Goal: Transaction & Acquisition: Purchase product/service

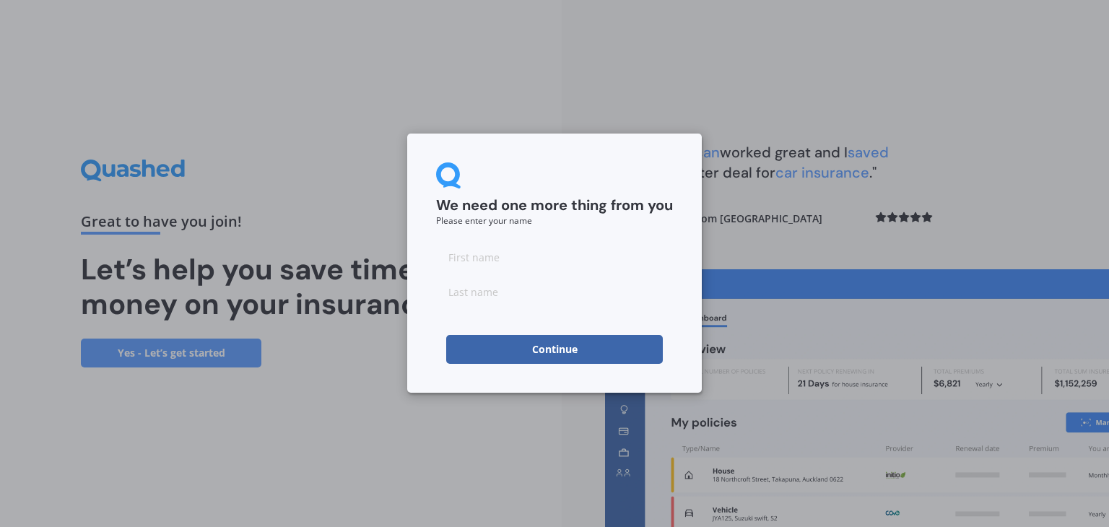
click at [488, 255] on input at bounding box center [554, 257] width 237 height 29
type input "[PERSON_NAME]"
click at [471, 297] on input at bounding box center [554, 291] width 237 height 29
type input "[PERSON_NAME]"
click at [433, 404] on div "We need one more thing from you Please enter your name [PERSON_NAME] Continue" at bounding box center [554, 263] width 1109 height 527
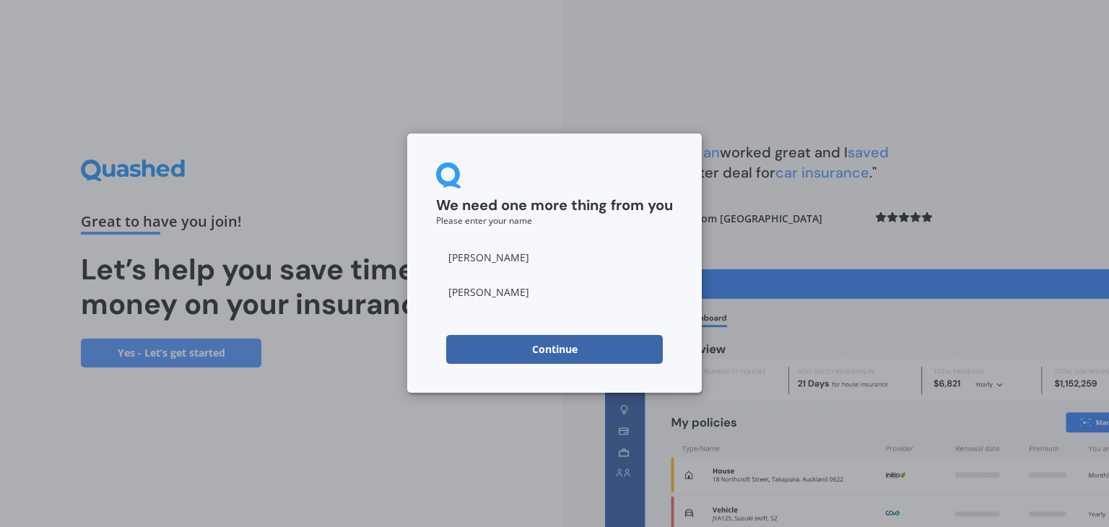
click at [528, 359] on button "Continue" at bounding box center [554, 349] width 217 height 29
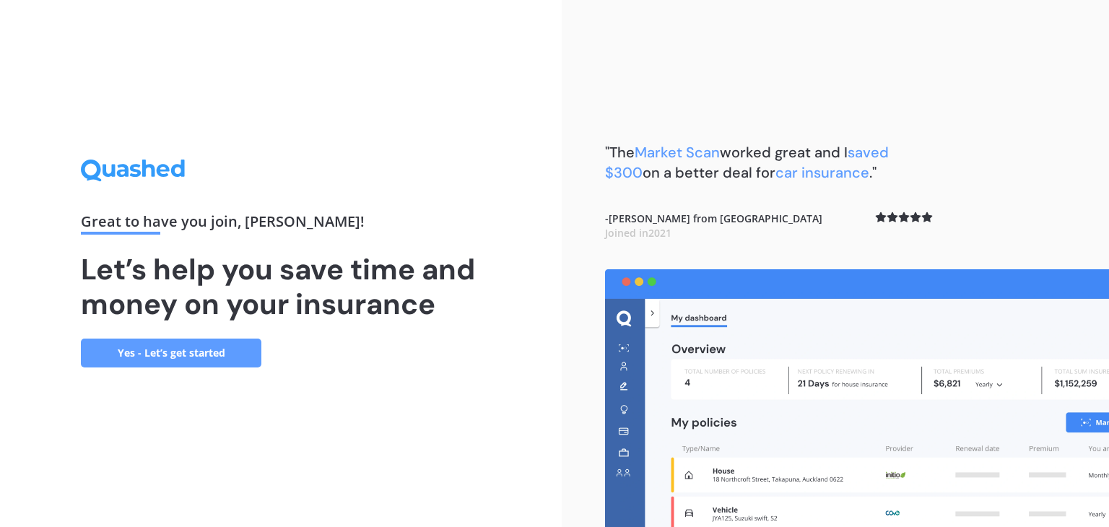
click at [200, 352] on link "Yes - Let’s get started" at bounding box center [171, 353] width 180 height 29
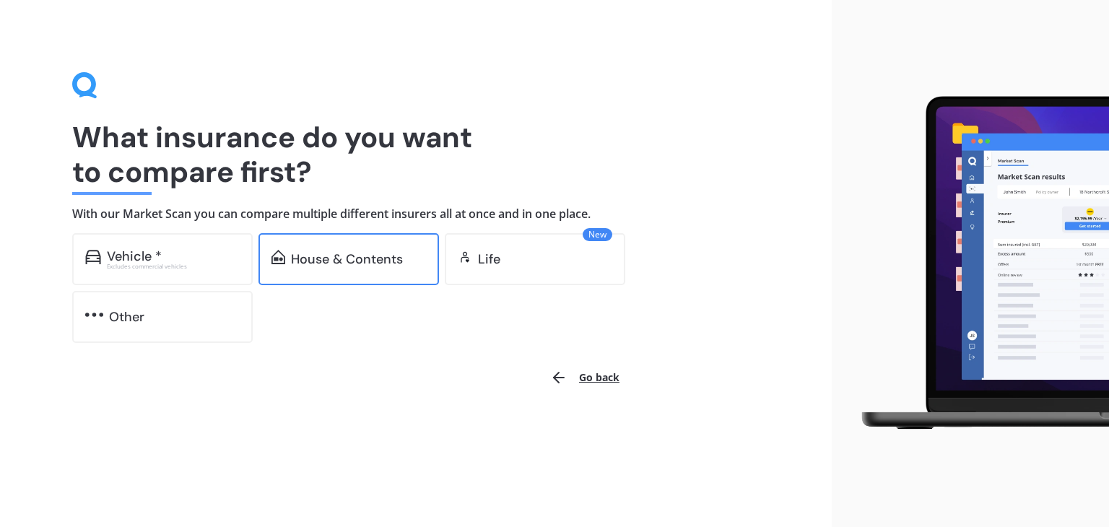
click at [360, 260] on div "House & Contents" at bounding box center [347, 259] width 112 height 14
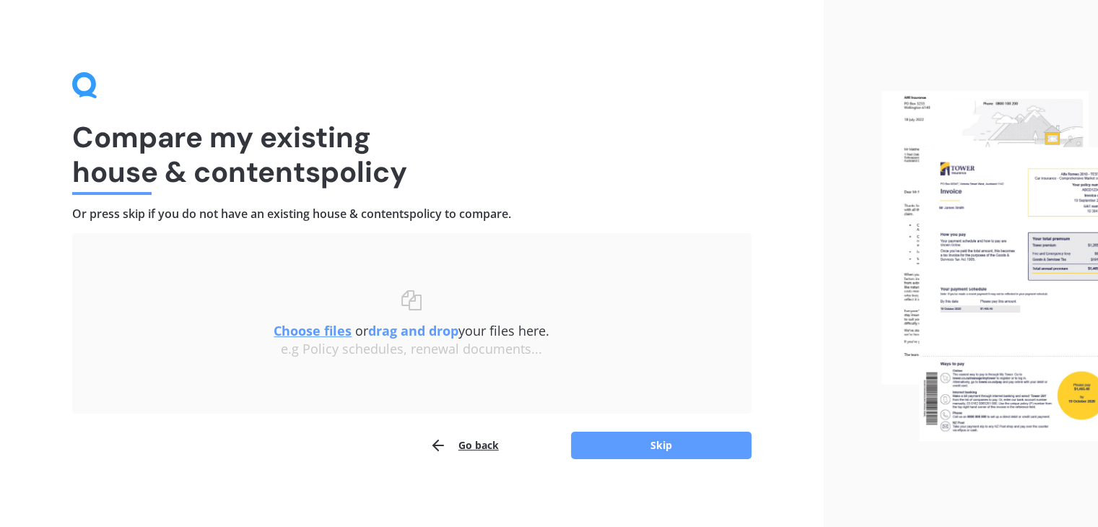
scroll to position [5, 0]
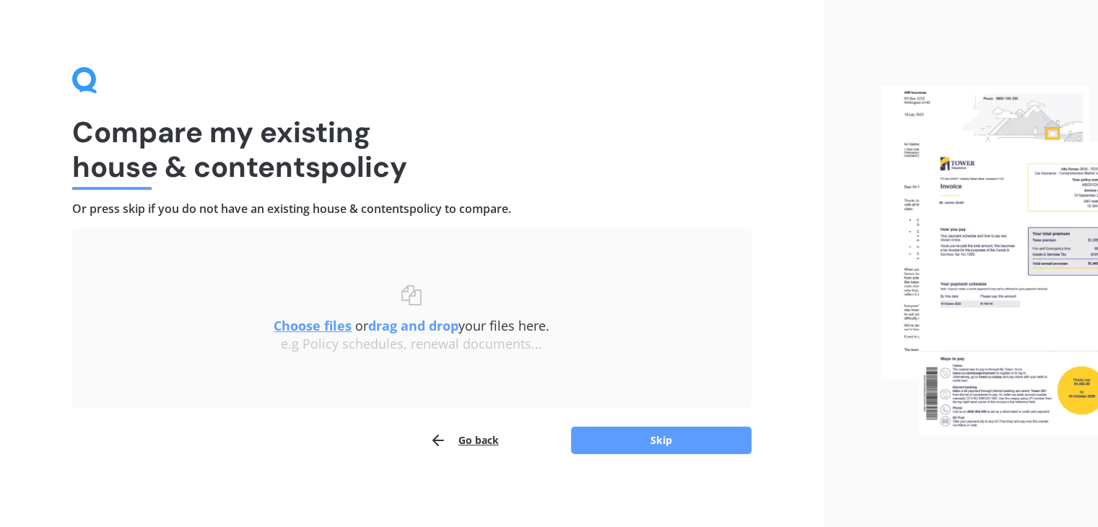
click at [319, 326] on u "Choose files" at bounding box center [313, 325] width 78 height 17
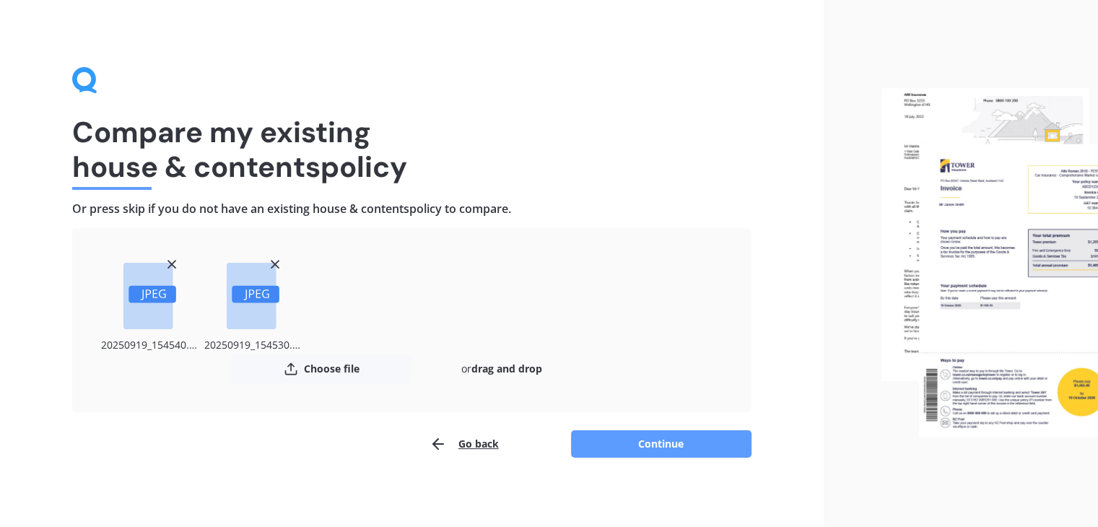
click at [656, 448] on button "Continue" at bounding box center [661, 443] width 180 height 27
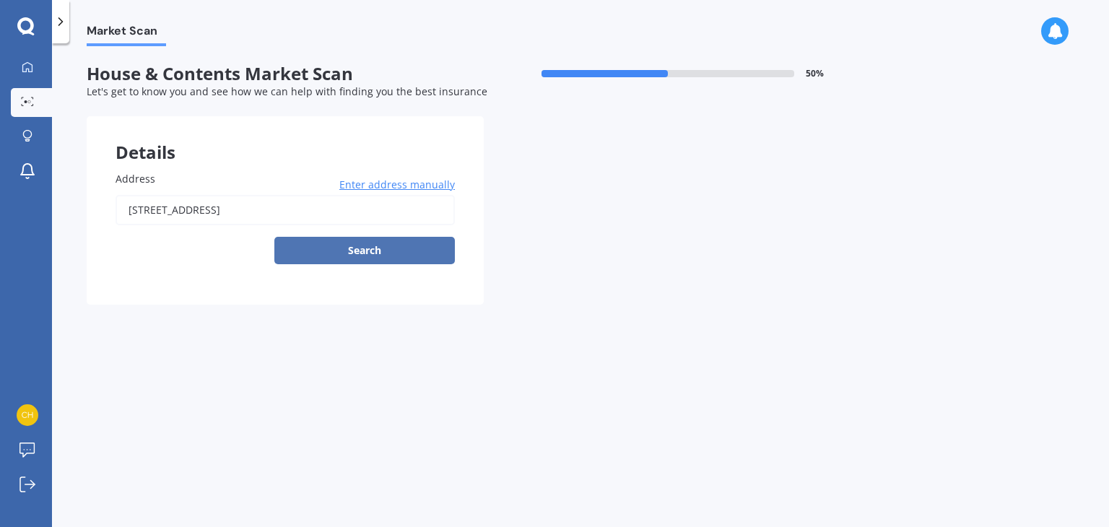
click at [360, 256] on button "Search" at bounding box center [364, 250] width 180 height 27
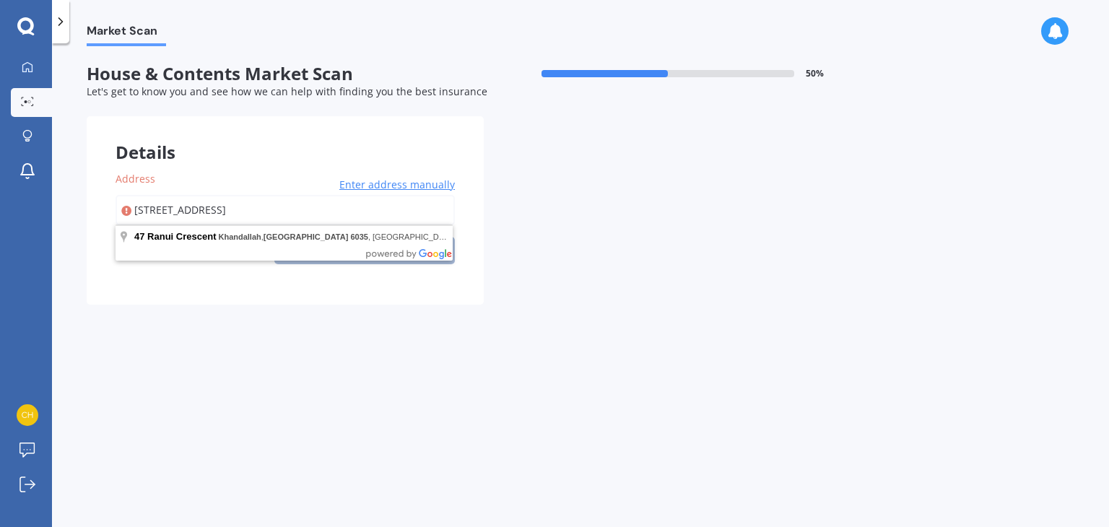
click at [364, 214] on input "[STREET_ADDRESS]" at bounding box center [285, 210] width 339 height 30
click at [174, 209] on input "[STREET_ADDRESS]" at bounding box center [285, 210] width 339 height 30
click at [190, 329] on div "Market Scan House & Contents Market Scan 50 % Let's get to know you and see how…" at bounding box center [580, 288] width 1057 height 484
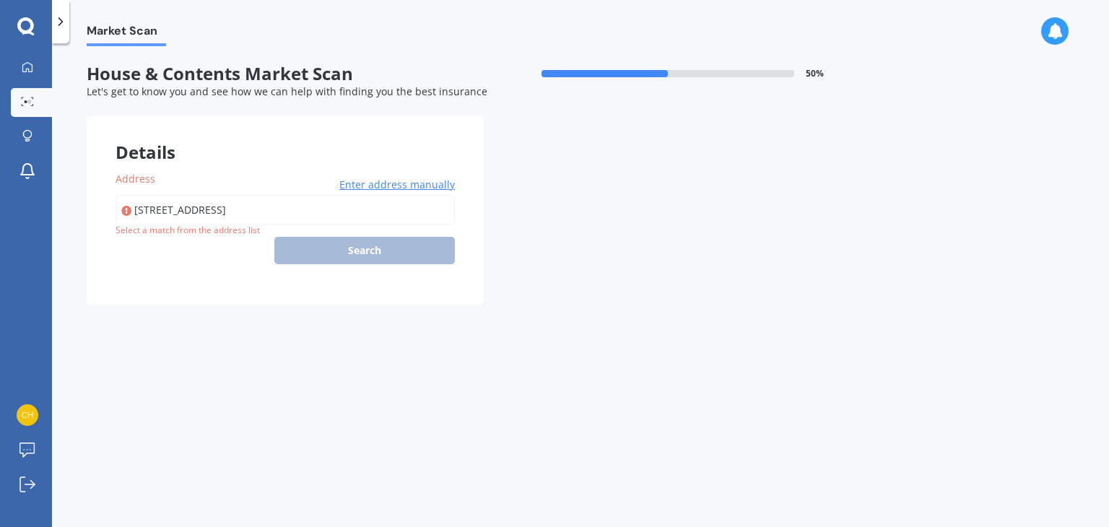
click at [370, 210] on input "[STREET_ADDRESS]" at bounding box center [285, 210] width 339 height 30
type input "[STREET_ADDRESS]"
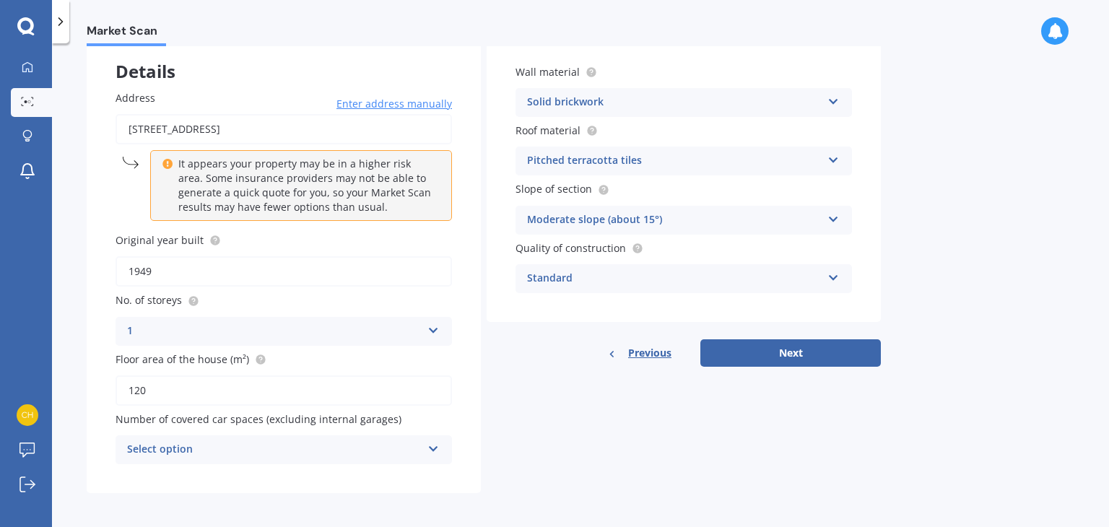
scroll to position [84, 0]
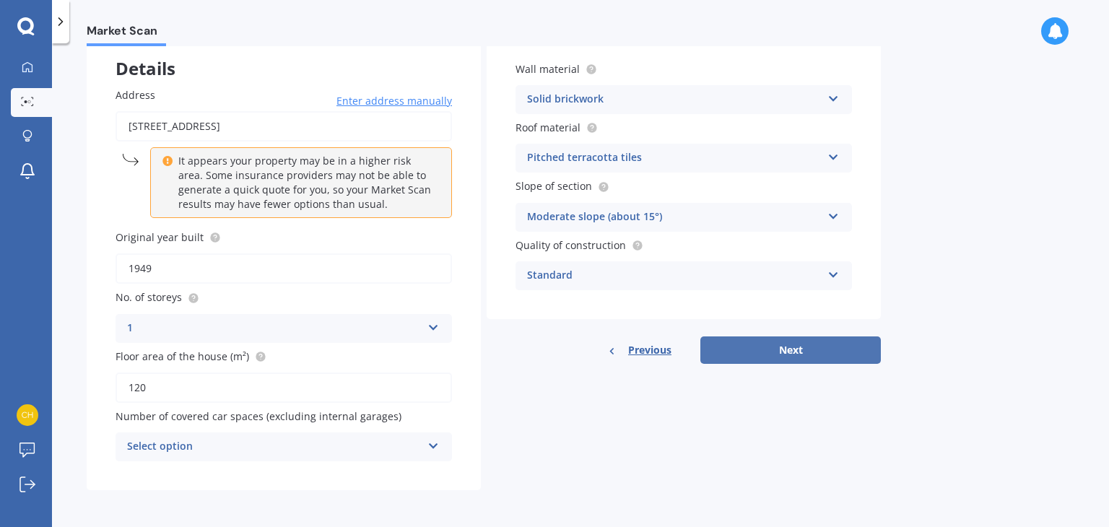
click at [793, 352] on button "Next" at bounding box center [790, 349] width 180 height 27
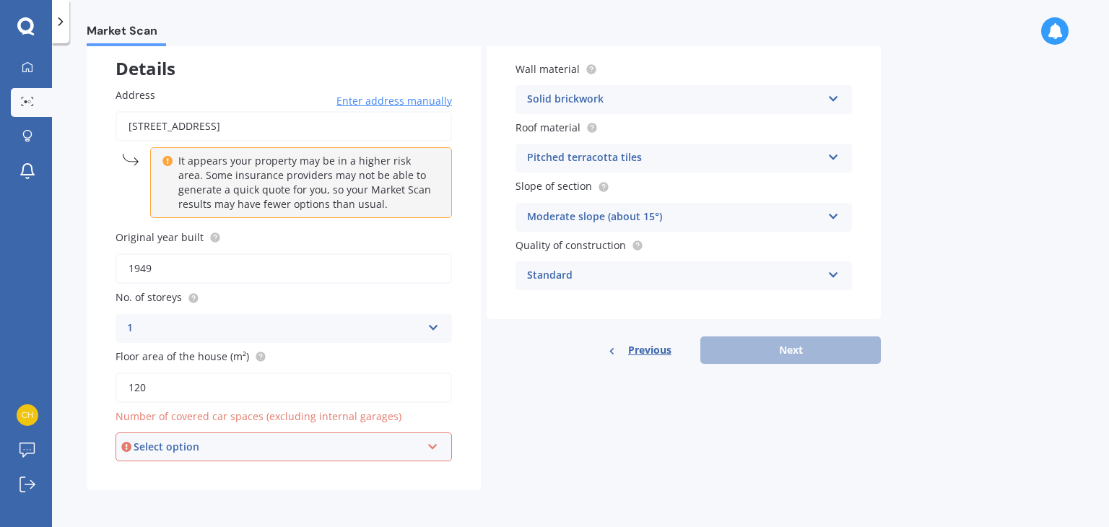
click at [432, 447] on icon at bounding box center [433, 444] width 12 height 10
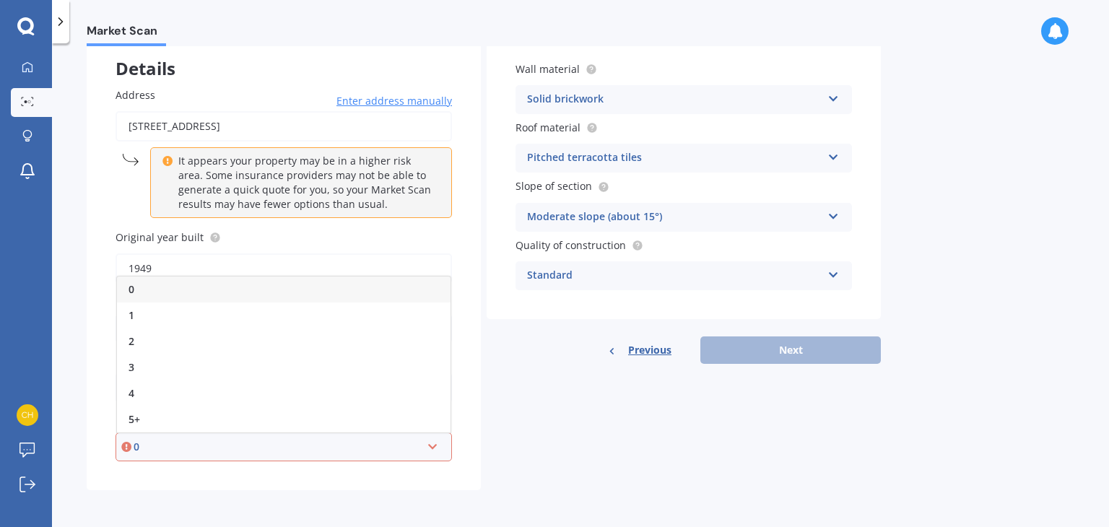
click at [430, 448] on icon at bounding box center [433, 444] width 12 height 10
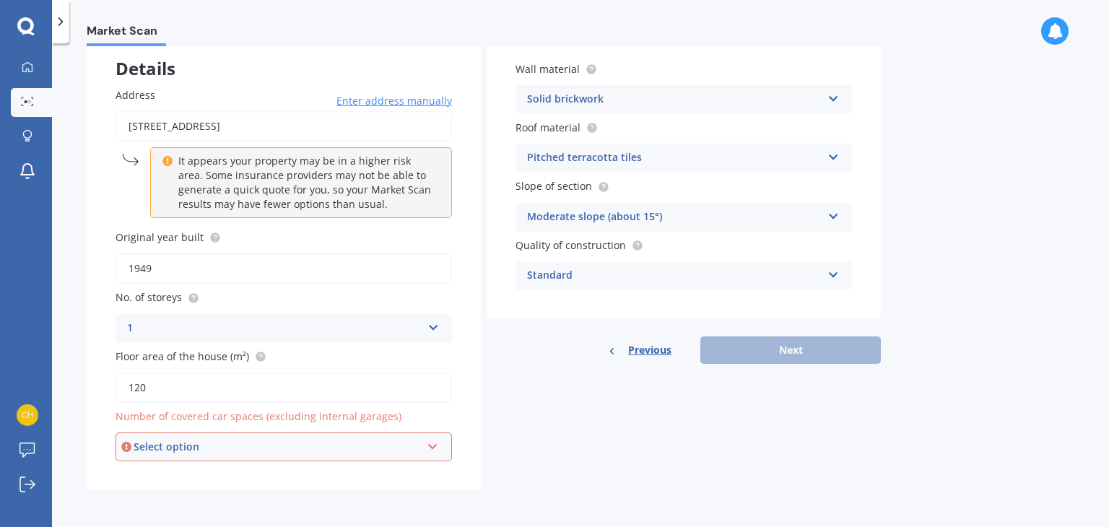
click at [432, 445] on icon at bounding box center [433, 444] width 12 height 10
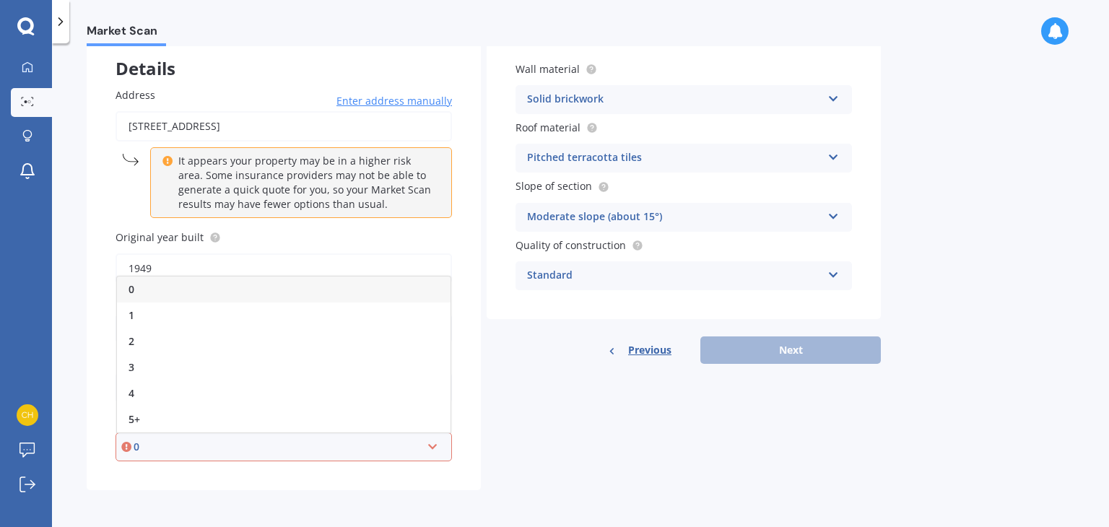
click at [136, 290] on div "0" at bounding box center [284, 290] width 334 height 26
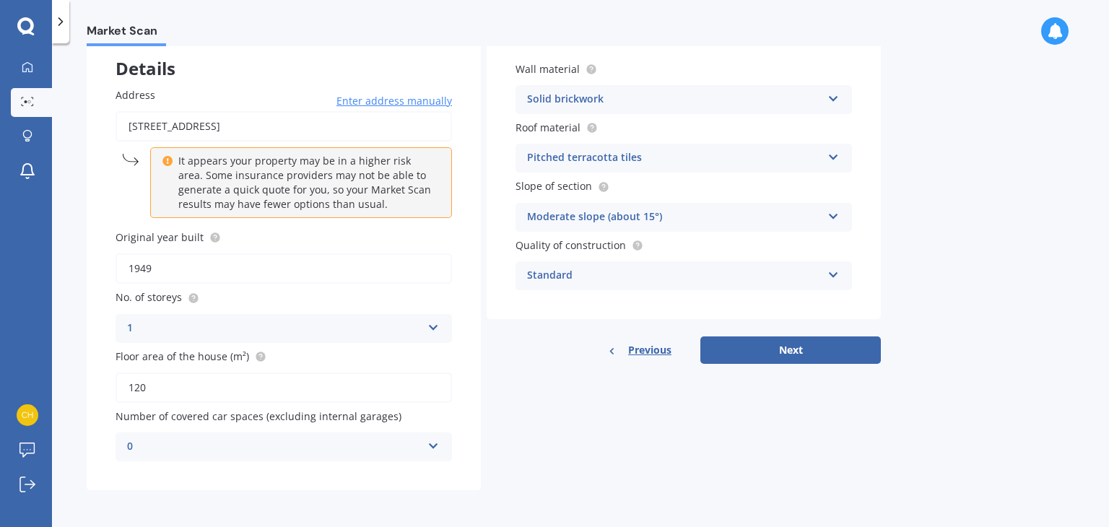
click at [433, 445] on icon at bounding box center [433, 443] width 12 height 10
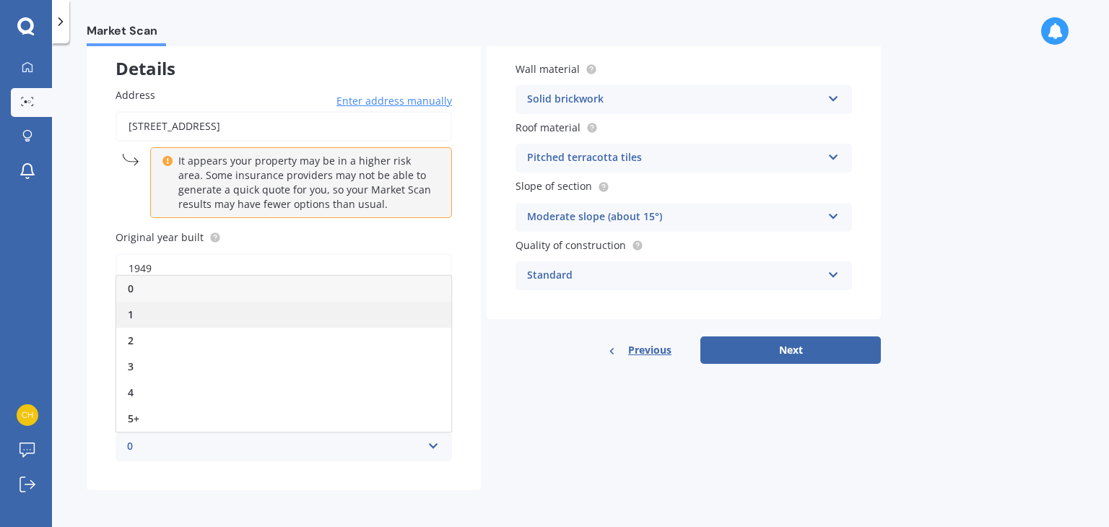
click at [128, 309] on span "1" at bounding box center [131, 315] width 6 height 14
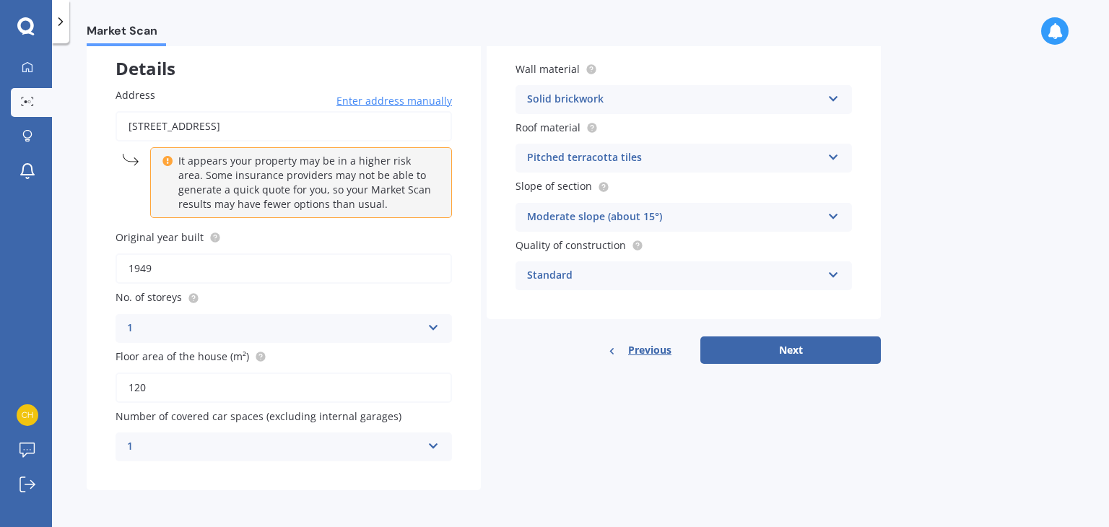
click at [435, 445] on icon at bounding box center [433, 443] width 12 height 10
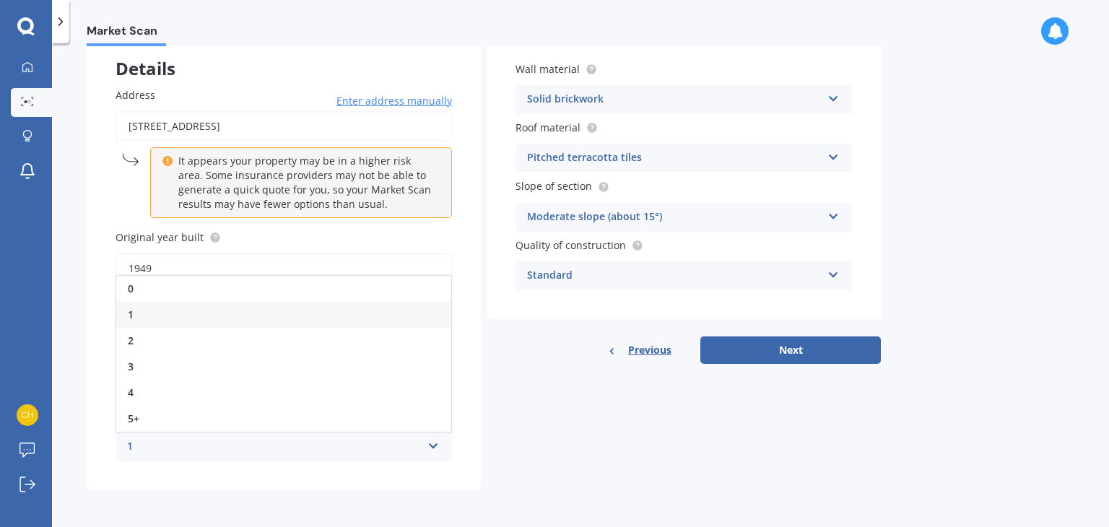
click at [156, 290] on div "0" at bounding box center [283, 289] width 335 height 26
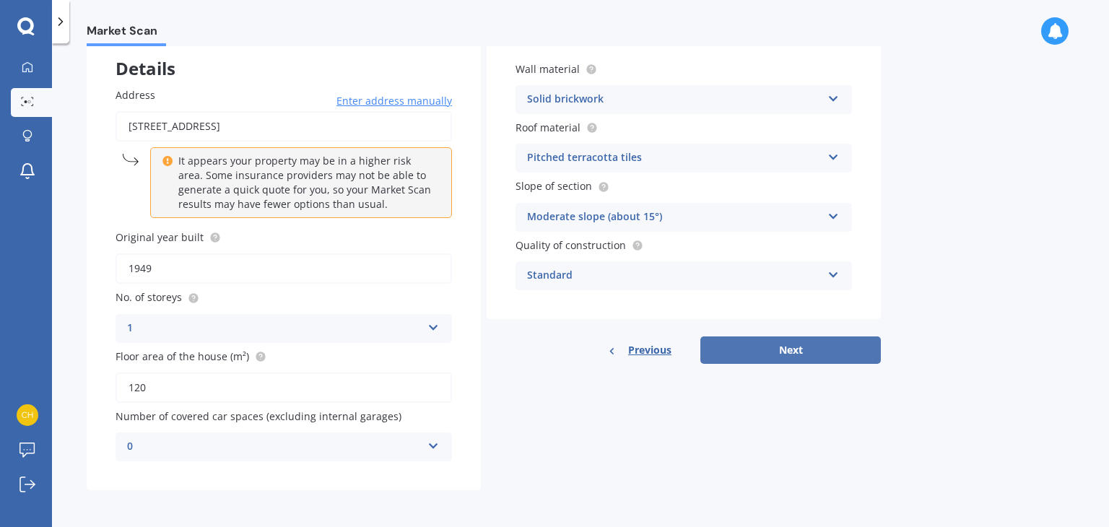
click at [781, 357] on button "Next" at bounding box center [790, 349] width 180 height 27
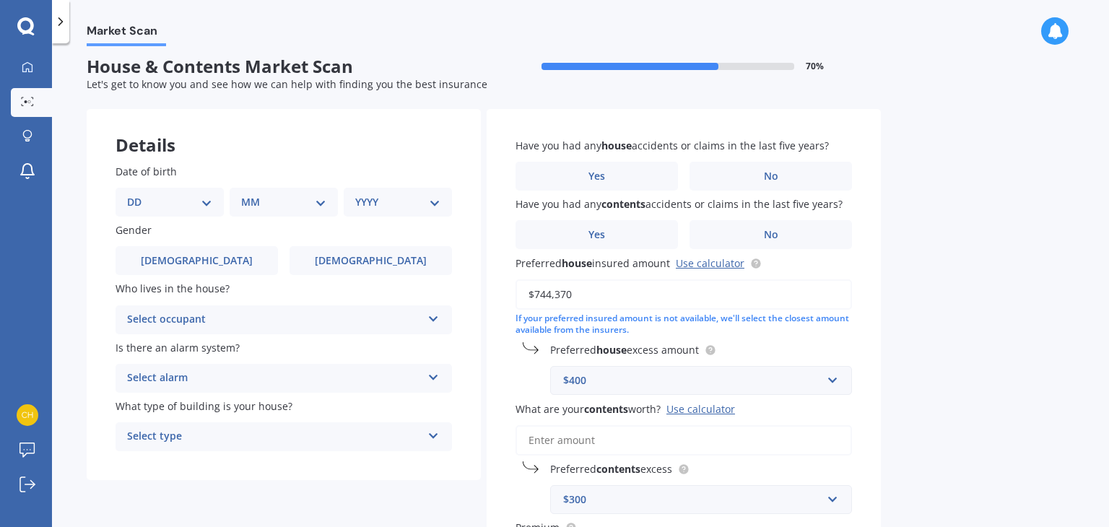
scroll to position [0, 0]
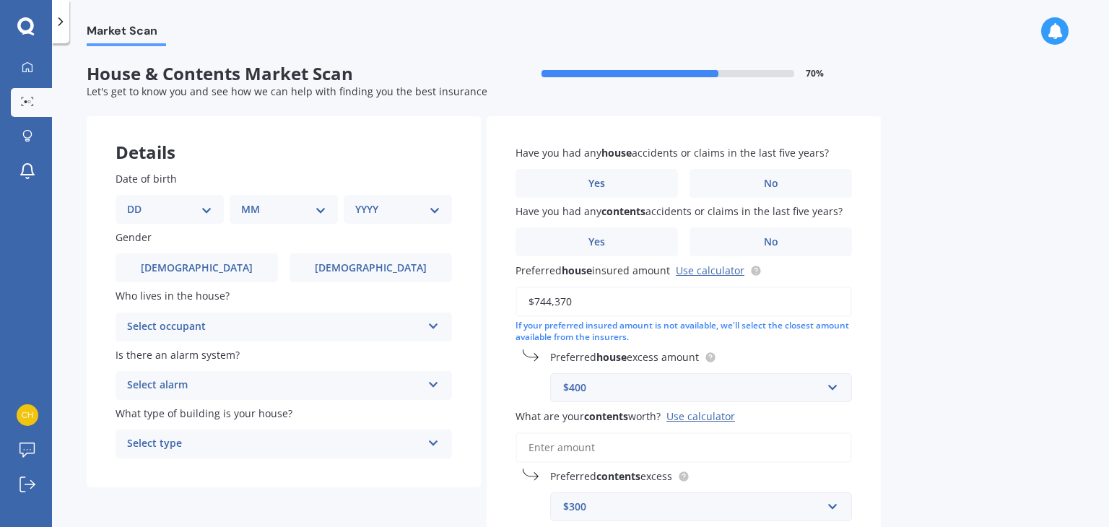
click at [211, 210] on select "DD 01 02 03 04 05 06 07 08 09 10 11 12 13 14 15 16 17 18 19 20 21 22 23 24 25 2…" at bounding box center [169, 209] width 85 height 16
select select "22"
click at [139, 201] on select "DD 01 02 03 04 05 06 07 08 09 10 11 12 13 14 15 16 17 18 19 20 21 22 23 24 25 2…" at bounding box center [169, 209] width 85 height 16
click at [291, 212] on select "MM 01 02 03 04 05 06 07 08 09 10 11 12" at bounding box center [286, 209] width 79 height 16
select select "04"
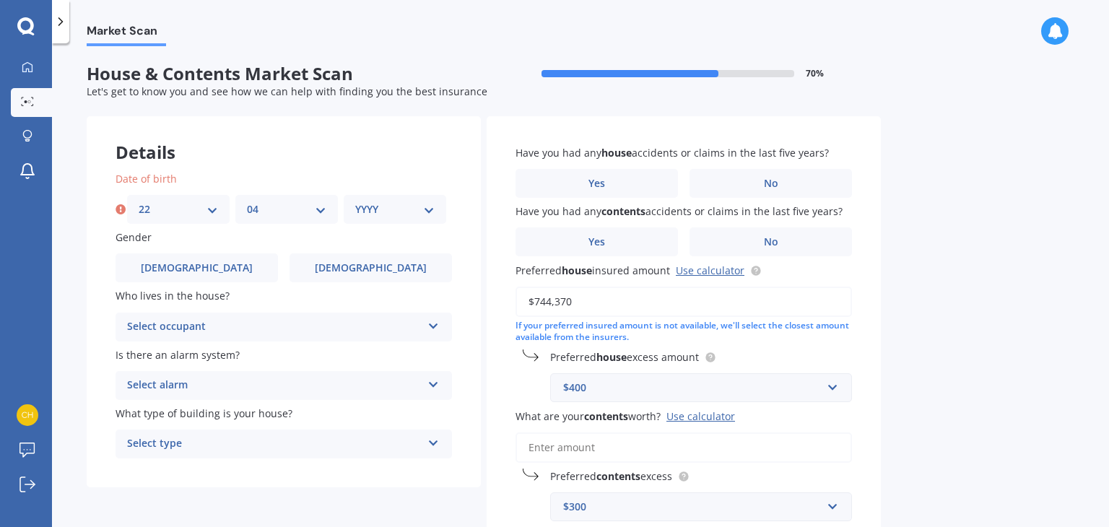
click at [247, 201] on select "MM 01 02 03 04 05 06 07 08 09 10 11 12" at bounding box center [286, 209] width 79 height 16
click at [405, 211] on select "YYYY 2009 2008 2007 2006 2005 2004 2003 2002 2001 2000 1999 1998 1997 1996 1995…" at bounding box center [394, 209] width 79 height 16
select select "1968"
click at [987, 360] on div "Market Scan House & Contents Market Scan 70 % Let's get to know you and see how…" at bounding box center [580, 288] width 1057 height 484
click at [375, 274] on span "[DEMOGRAPHIC_DATA]" at bounding box center [370, 268] width 115 height 12
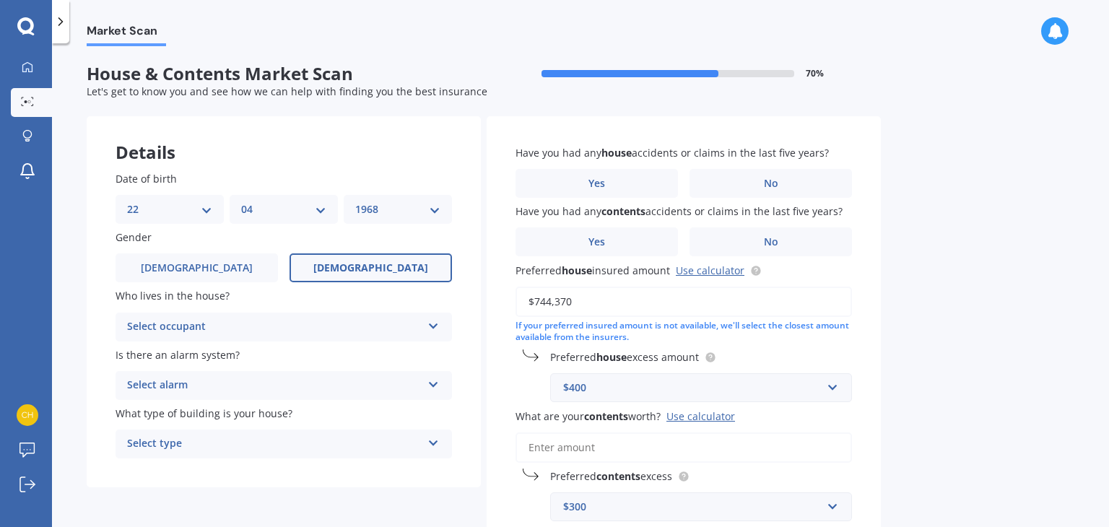
click at [0, 0] on input "[DEMOGRAPHIC_DATA]" at bounding box center [0, 0] width 0 height 0
click at [430, 329] on icon at bounding box center [433, 323] width 12 height 10
click at [162, 357] on div "Owner" at bounding box center [283, 355] width 335 height 26
click at [433, 387] on icon at bounding box center [433, 382] width 12 height 10
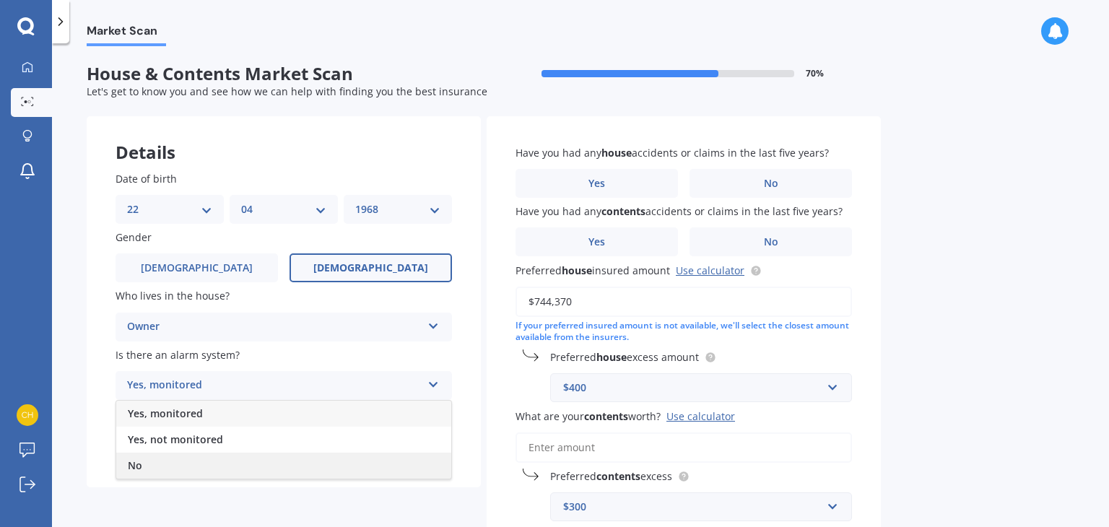
click at [155, 466] on div "No" at bounding box center [283, 466] width 335 height 26
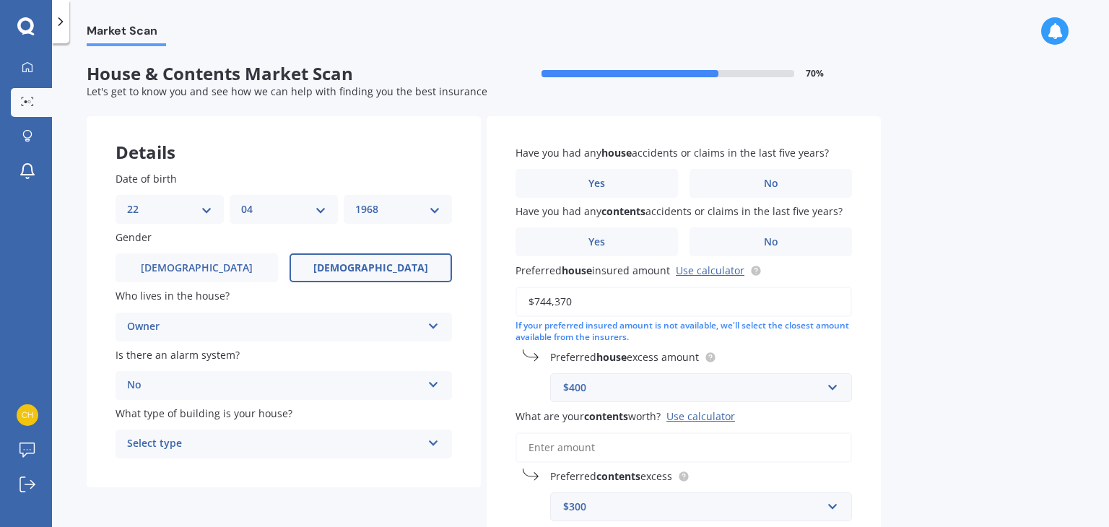
click at [430, 445] on icon at bounding box center [433, 440] width 12 height 10
click at [186, 367] on span "Freestanding" at bounding box center [160, 364] width 64 height 14
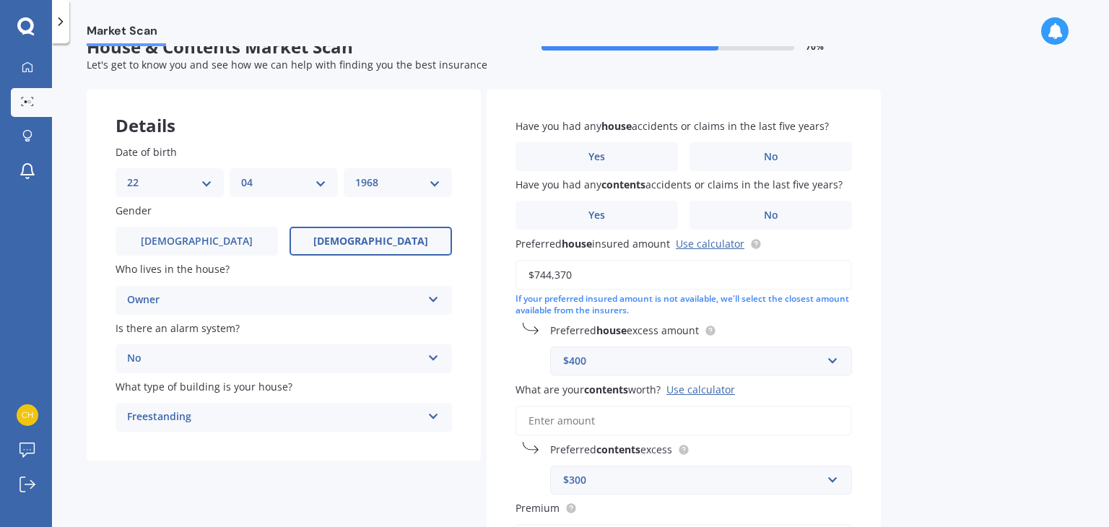
scroll to position [64, 0]
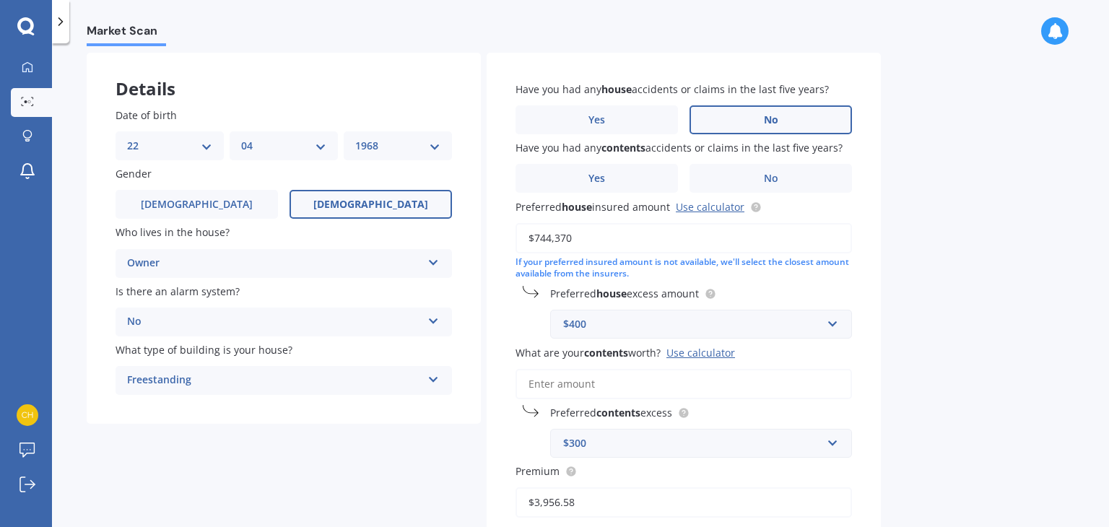
click at [767, 124] on span "No" at bounding box center [771, 120] width 14 height 12
click at [0, 0] on input "No" at bounding box center [0, 0] width 0 height 0
click at [768, 178] on span "No" at bounding box center [771, 179] width 14 height 12
click at [0, 0] on input "No" at bounding box center [0, 0] width 0 height 0
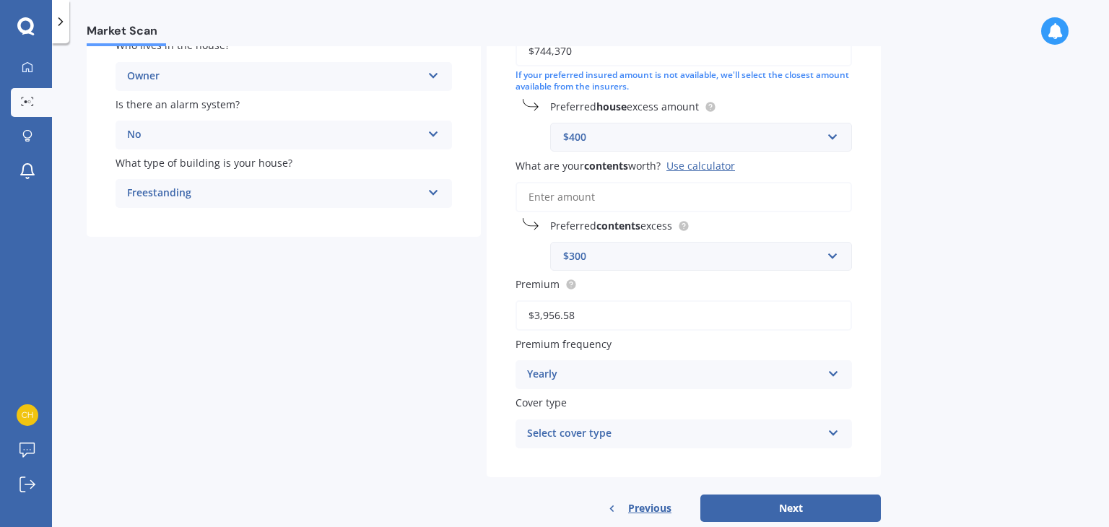
scroll to position [252, 0]
click at [992, 287] on div "Market Scan House & Contents Market Scan 70 % Let's get to know you and see how…" at bounding box center [580, 288] width 1057 height 484
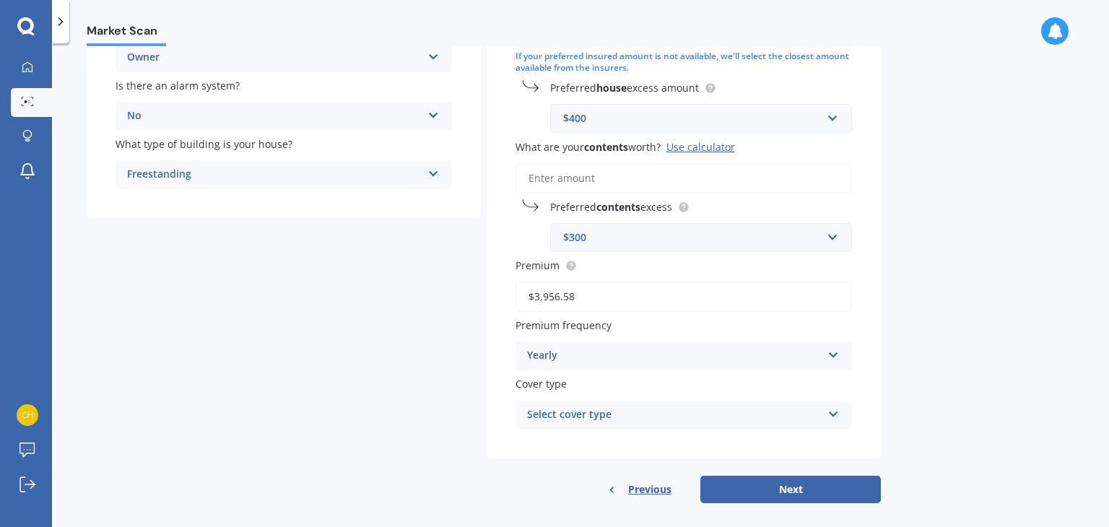
scroll to position [282, 0]
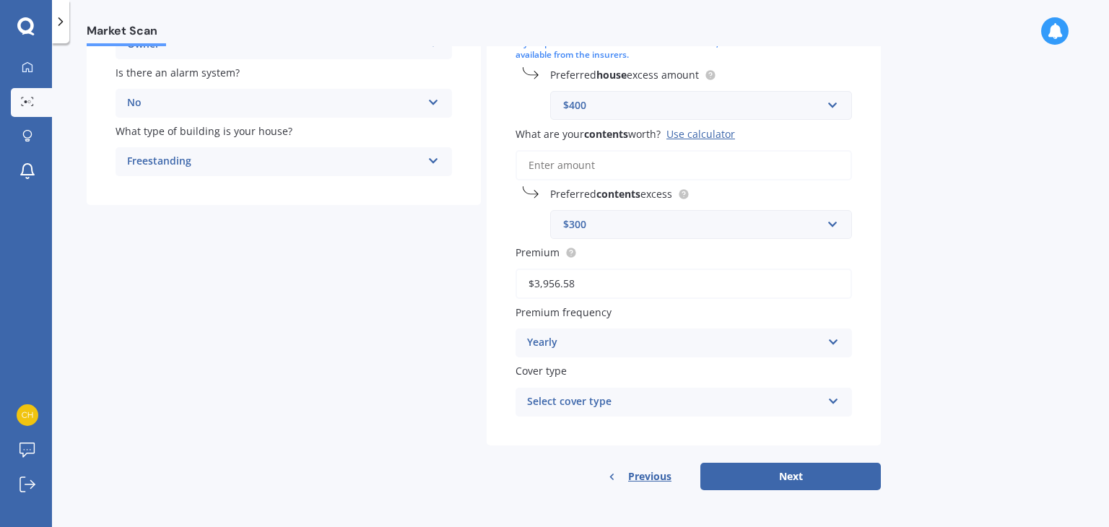
click at [835, 401] on icon at bounding box center [833, 398] width 12 height 10
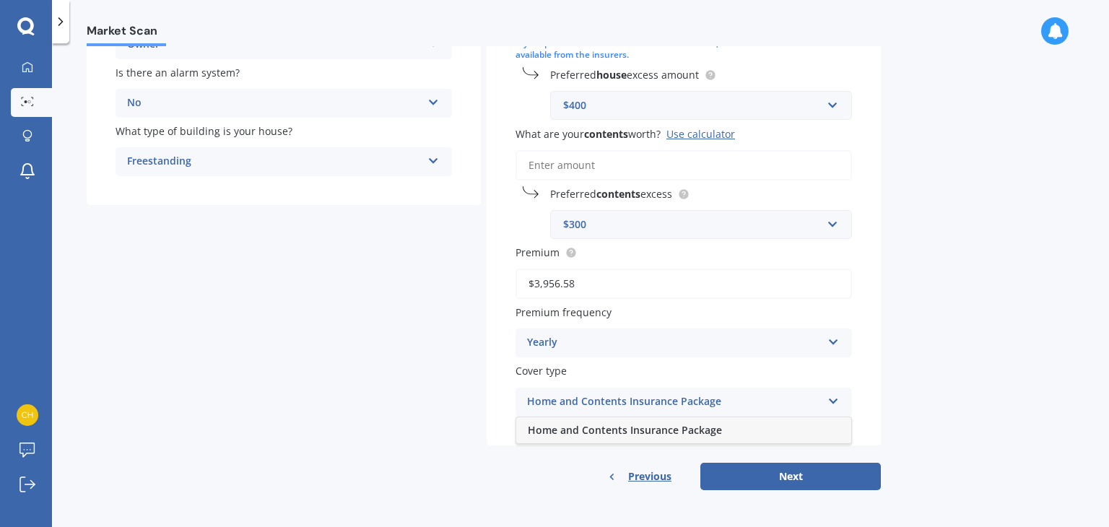
click at [672, 435] on span "Home and Contents Insurance Package" at bounding box center [625, 430] width 194 height 14
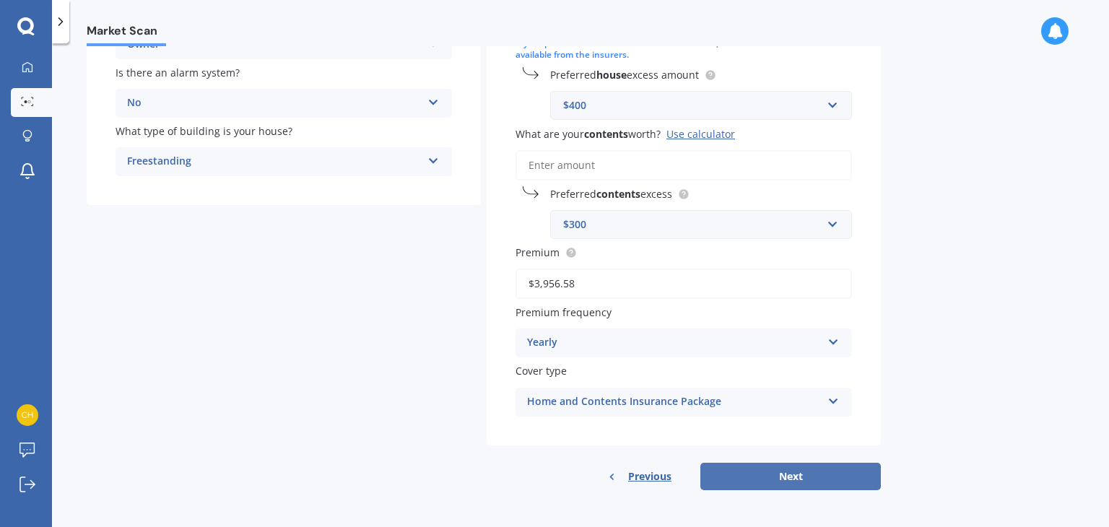
click at [783, 480] on button "Next" at bounding box center [790, 476] width 180 height 27
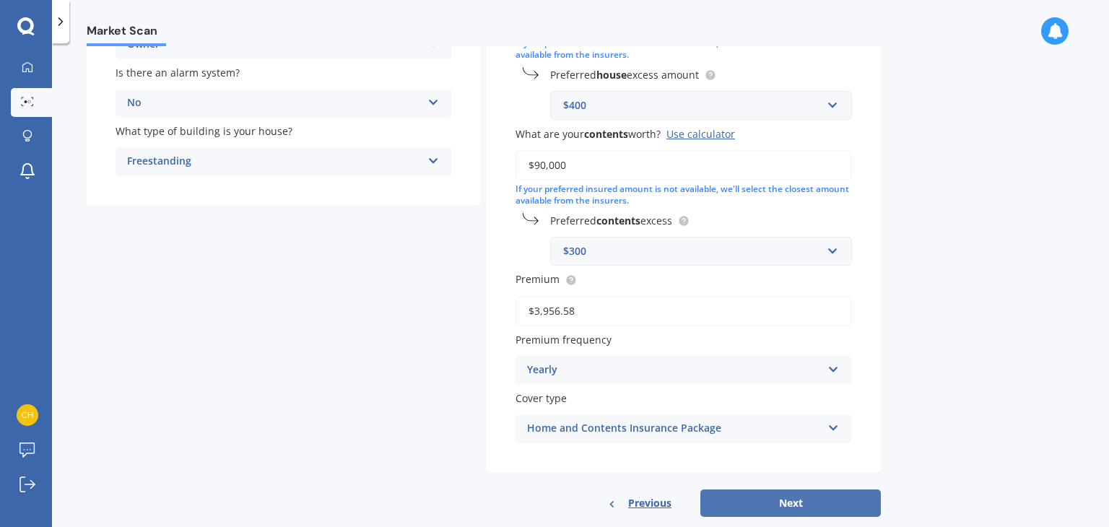
type input "$90,000"
click at [963, 395] on div "Market Scan House & Contents Market Scan 70 % Let's get to know you and see how…" at bounding box center [580, 288] width 1057 height 484
click at [796, 510] on button "Next" at bounding box center [790, 503] width 180 height 27
select select "22"
select select "04"
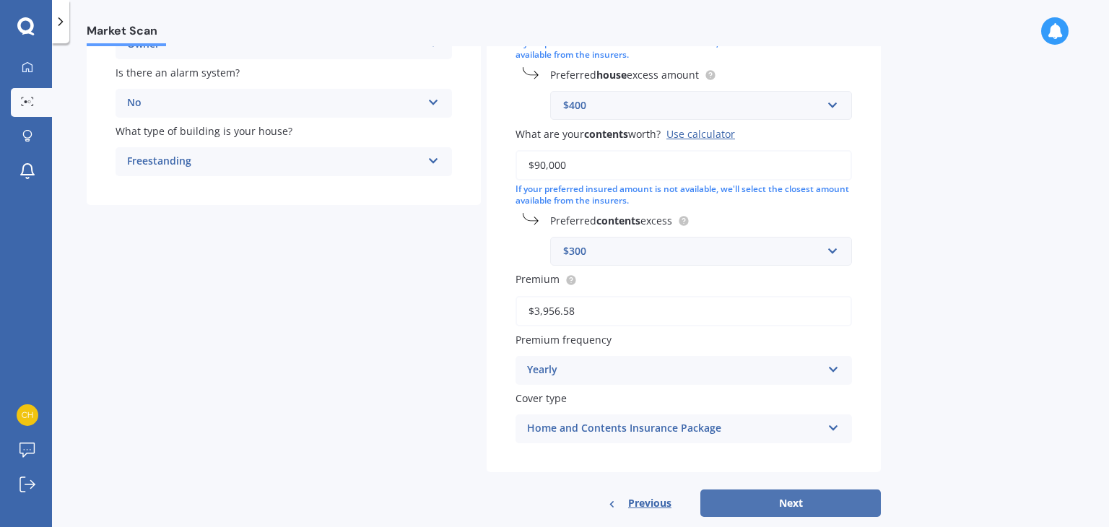
select select "1968"
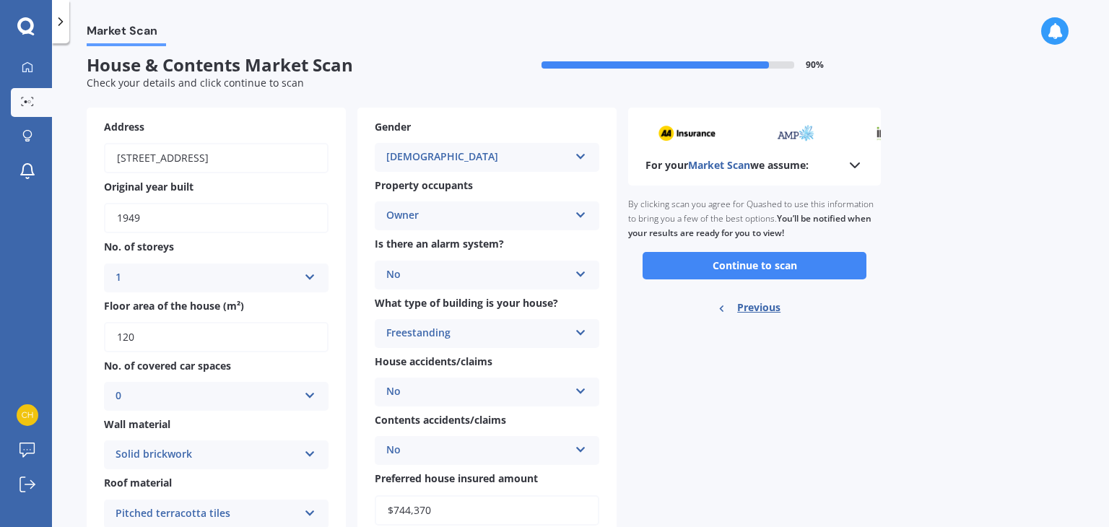
scroll to position [0, 0]
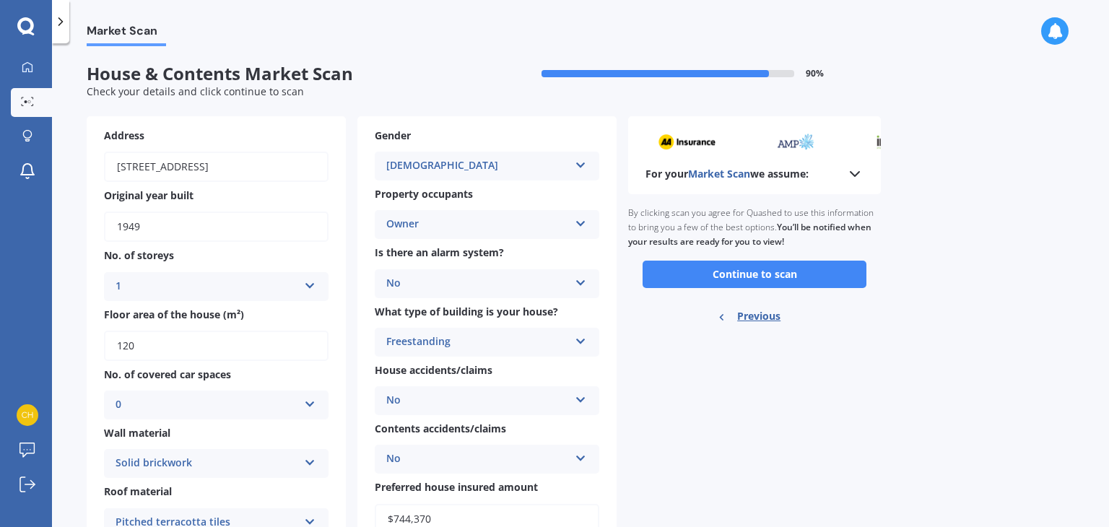
click at [752, 282] on button "Continue to scan" at bounding box center [755, 274] width 224 height 27
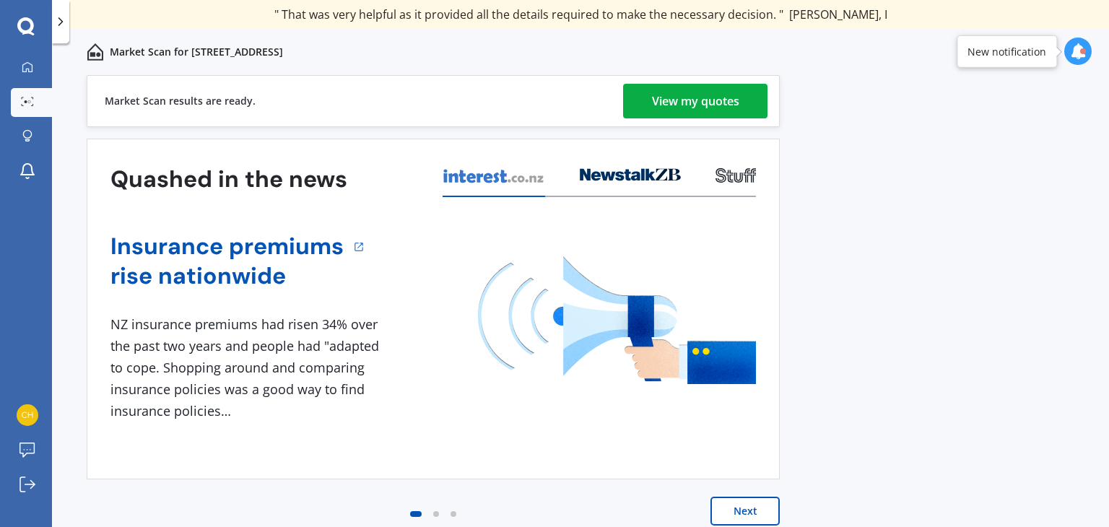
click at [711, 103] on div "View my quotes" at bounding box center [695, 101] width 87 height 35
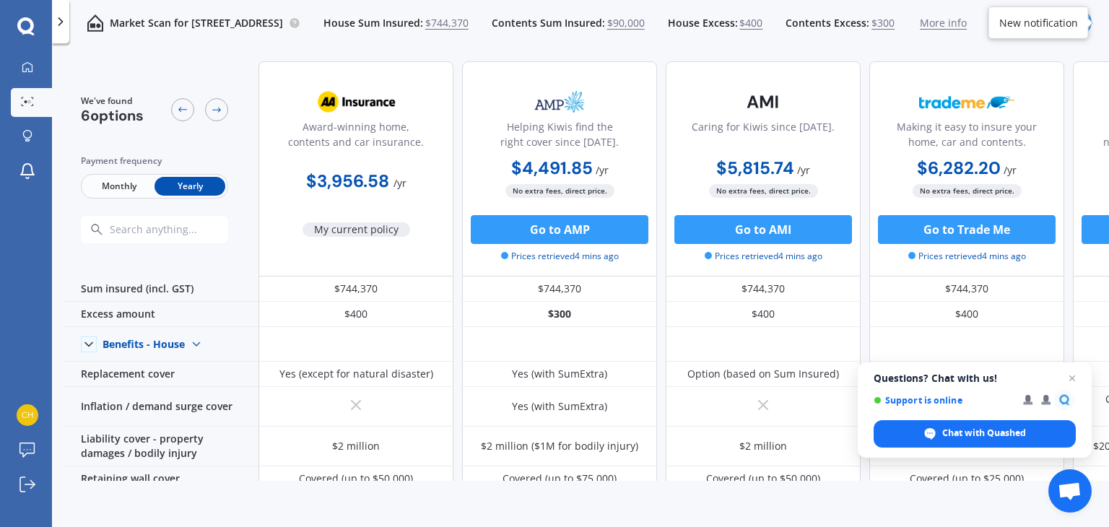
click at [1071, 376] on span "Close chat" at bounding box center [1071, 378] width 17 height 17
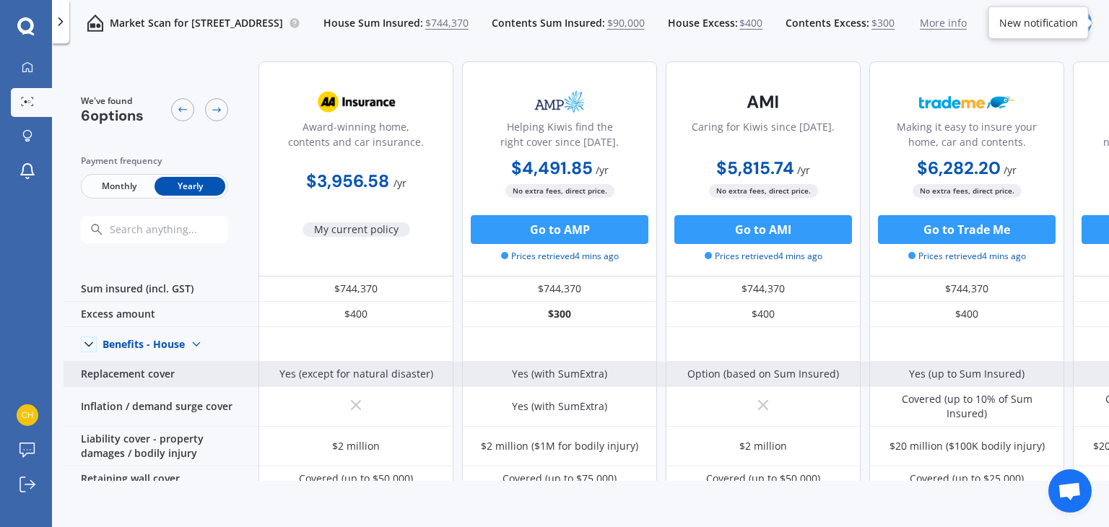
click at [666, 373] on div "Option (based on Sum Insured)" at bounding box center [763, 374] width 195 height 25
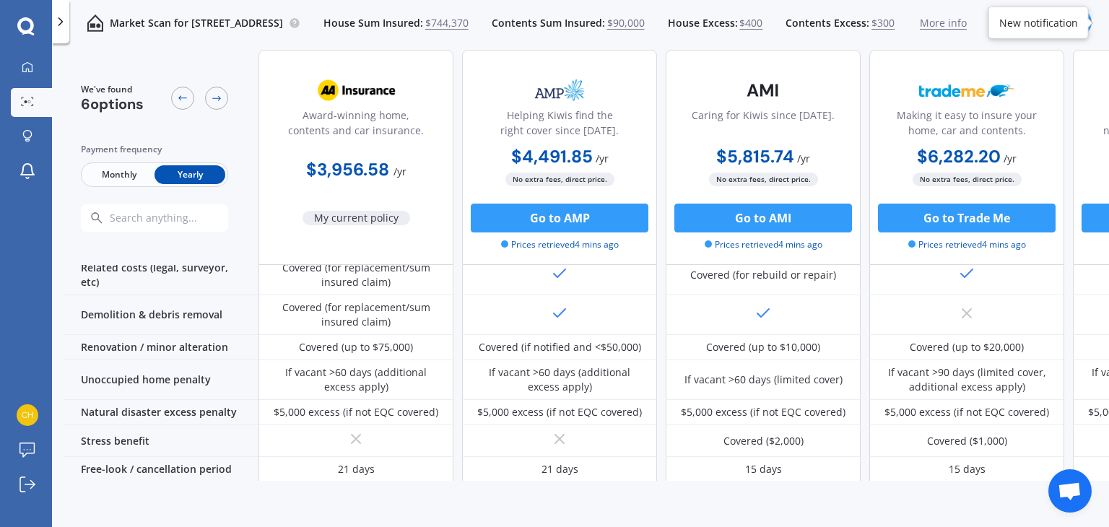
scroll to position [606, 0]
